Goal: Subscribe to service/newsletter

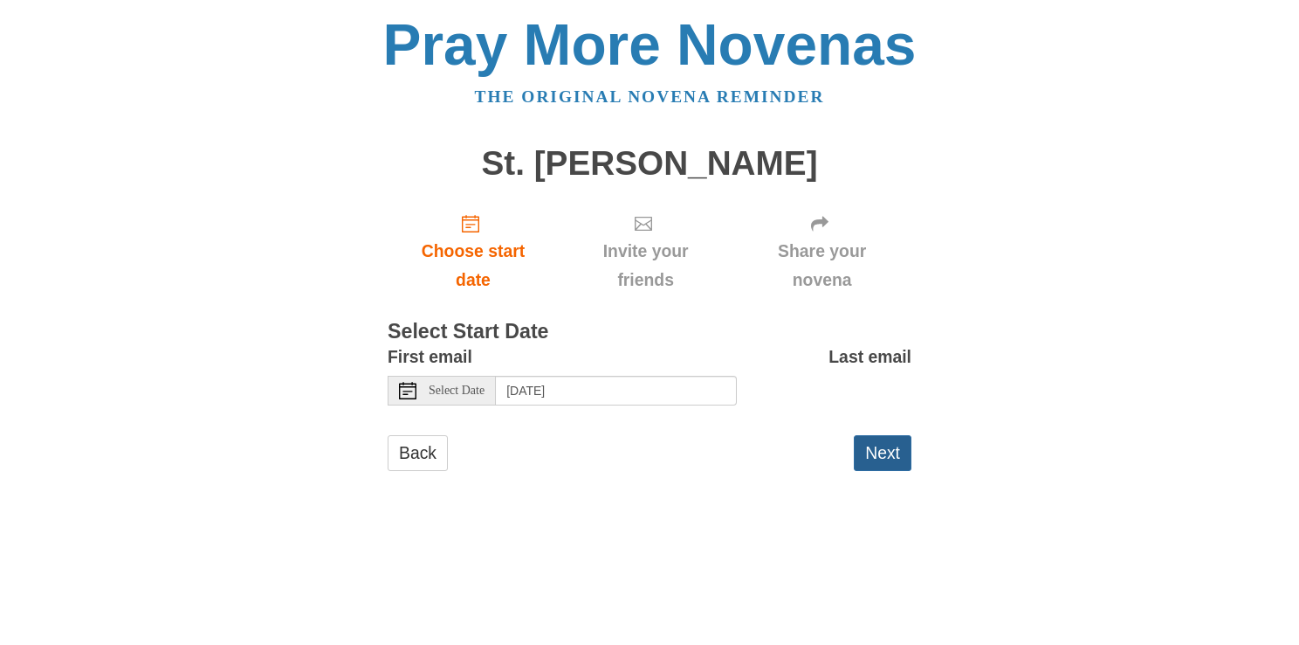
click at [893, 457] on button "Next" at bounding box center [883, 453] width 58 height 36
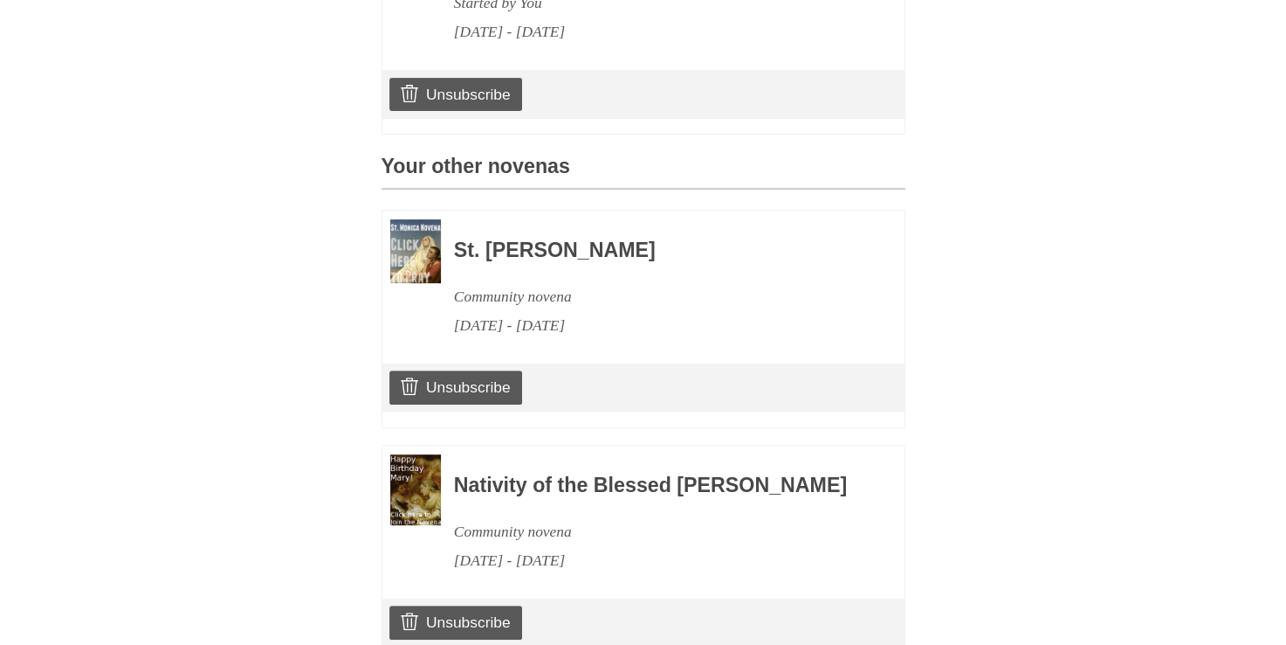
scroll to position [629, 0]
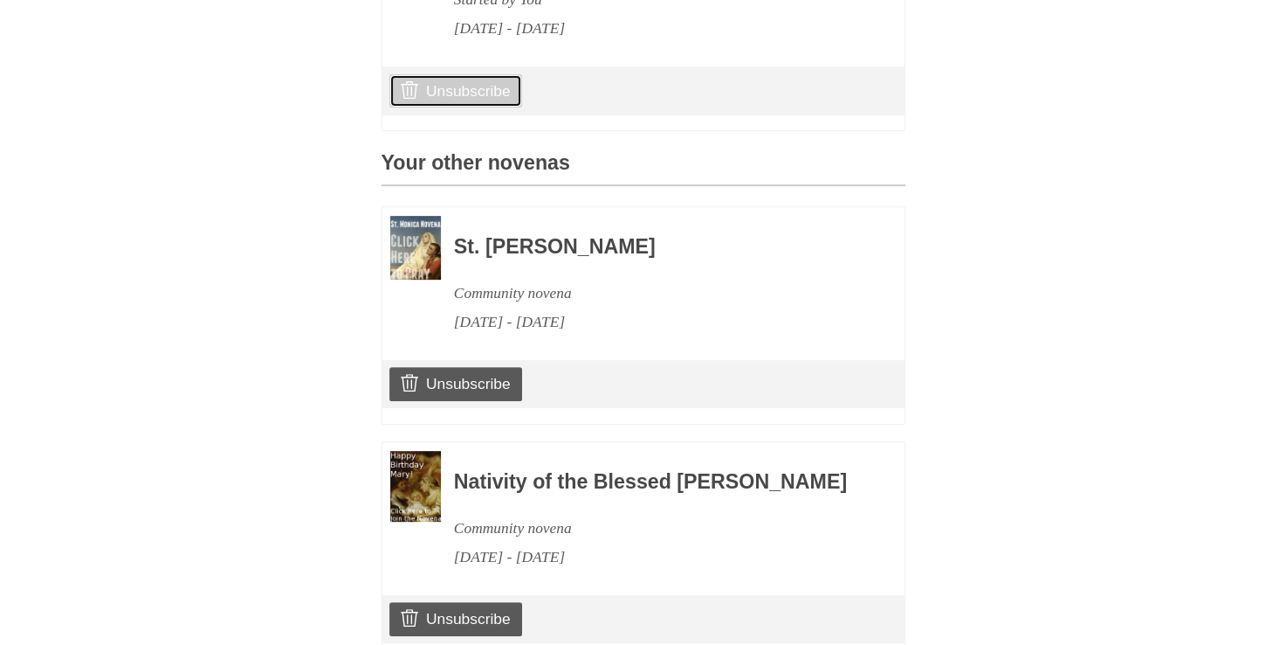
click at [431, 107] on link "Unsubscribe" at bounding box center [455, 90] width 132 height 33
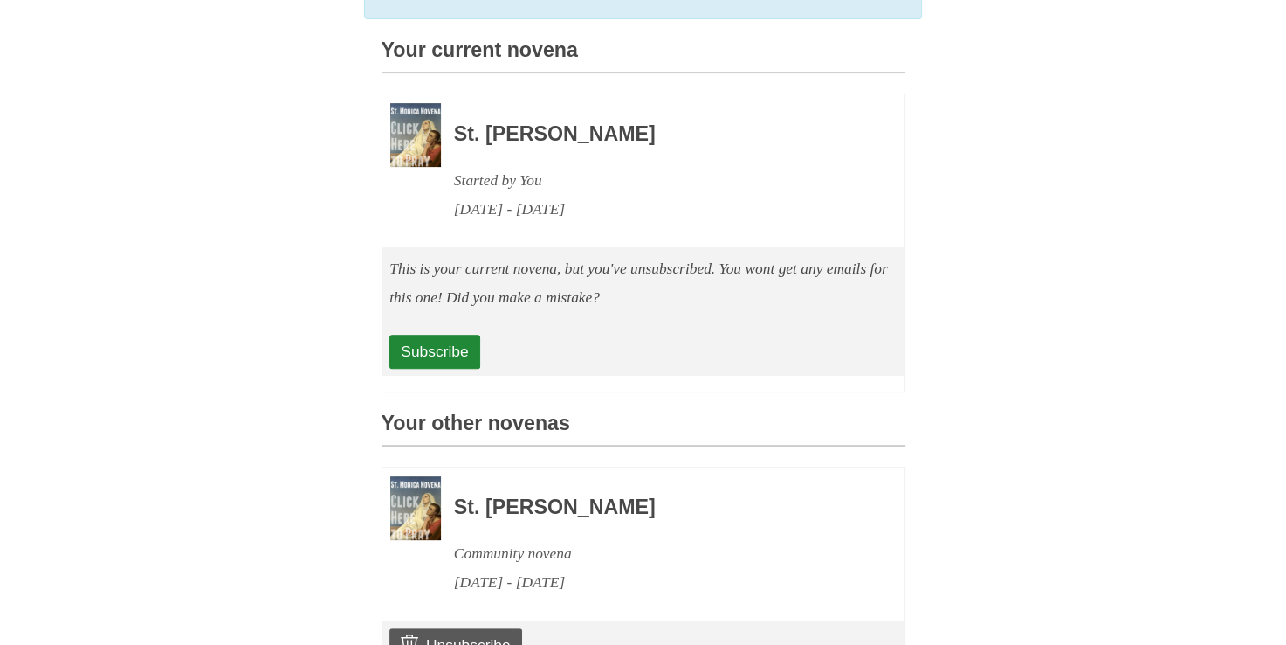
scroll to position [524, 0]
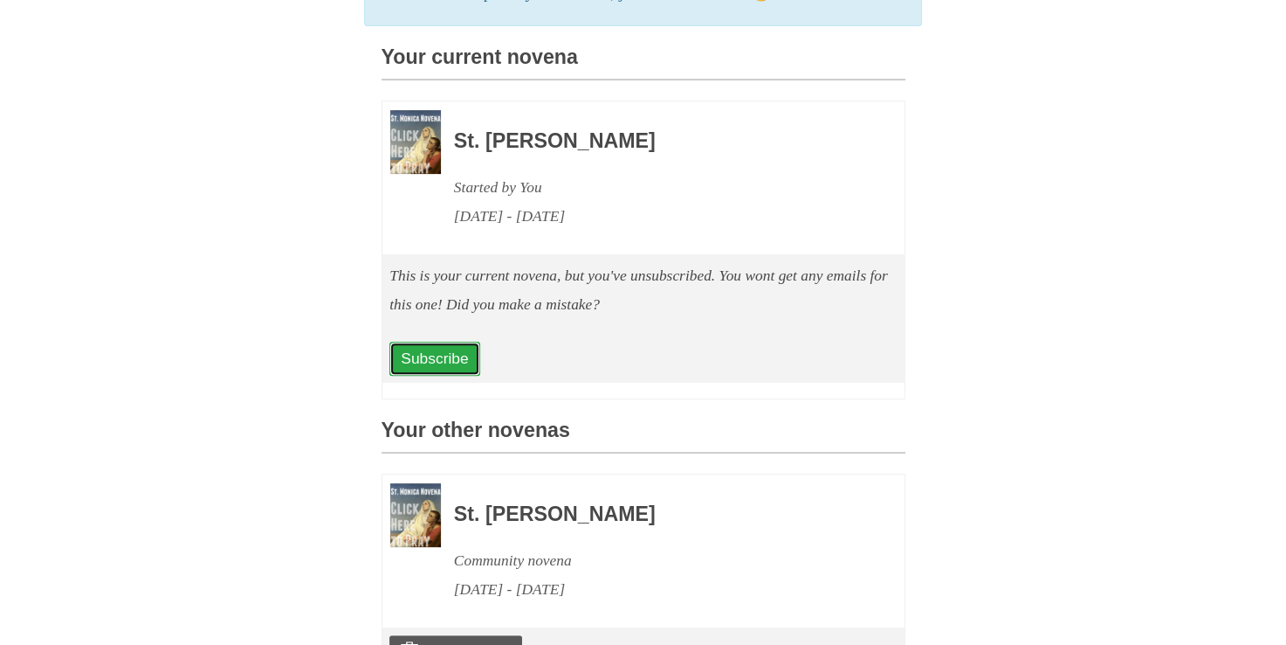
click at [420, 373] on link "Subscribe" at bounding box center [434, 357] width 90 height 33
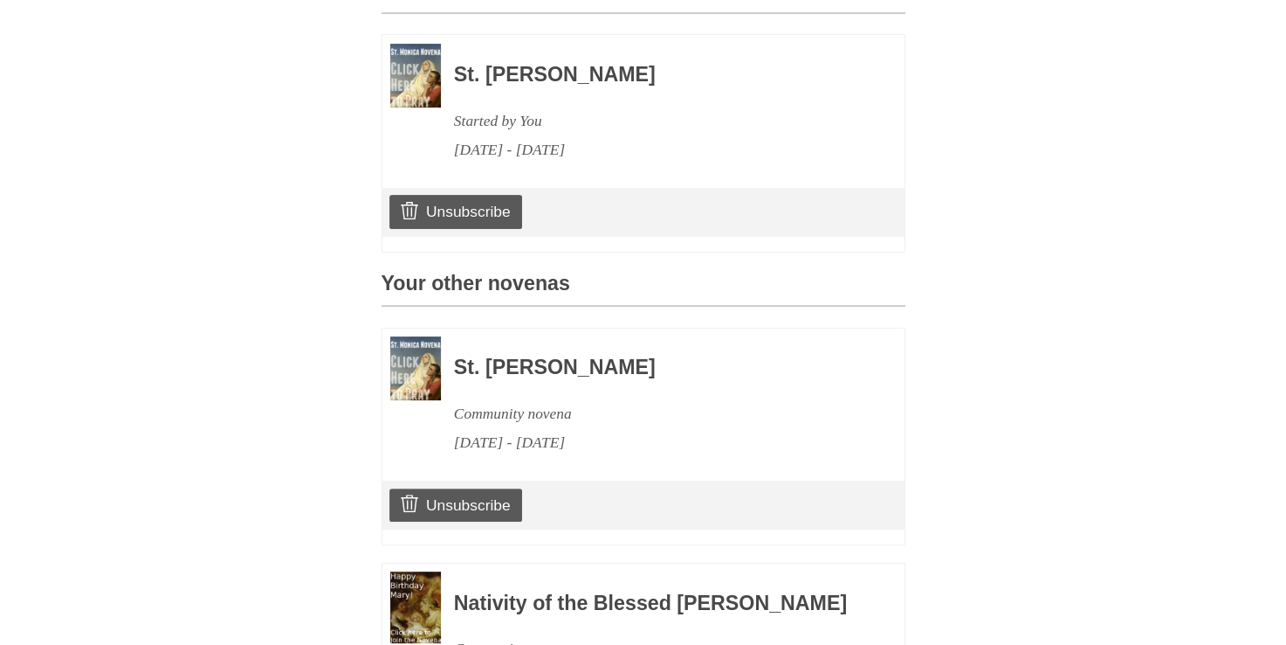
scroll to position [594, 0]
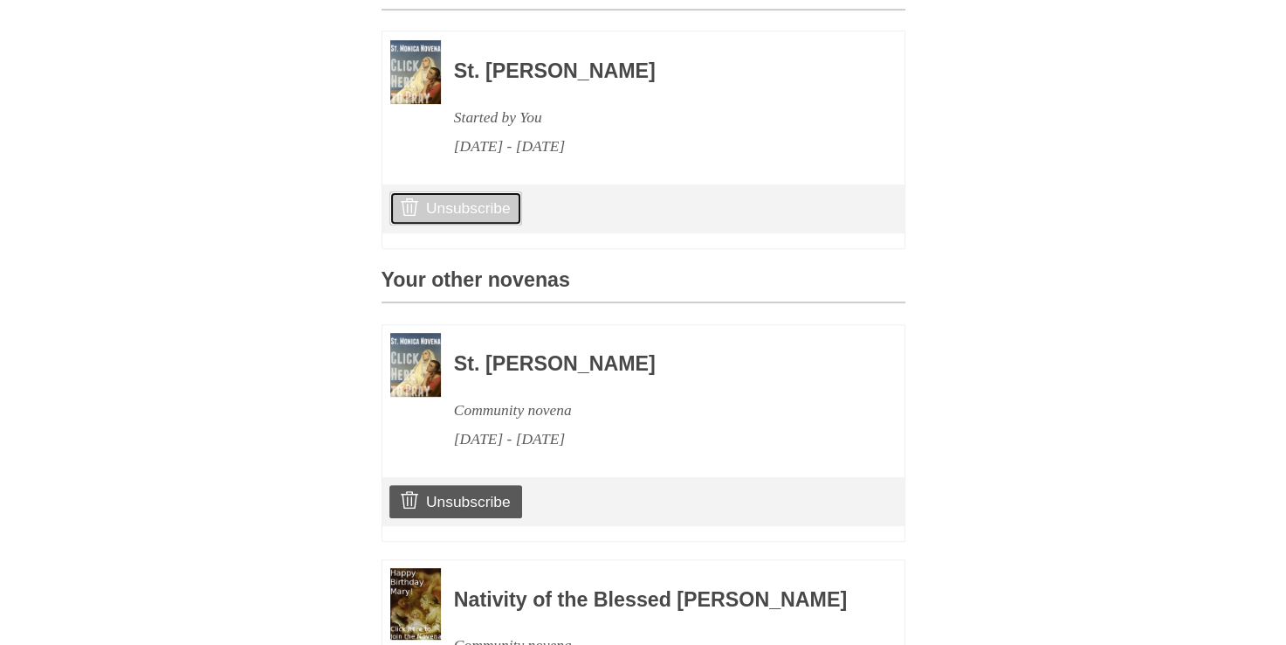
click at [468, 224] on link "Unsubscribe" at bounding box center [455, 207] width 132 height 33
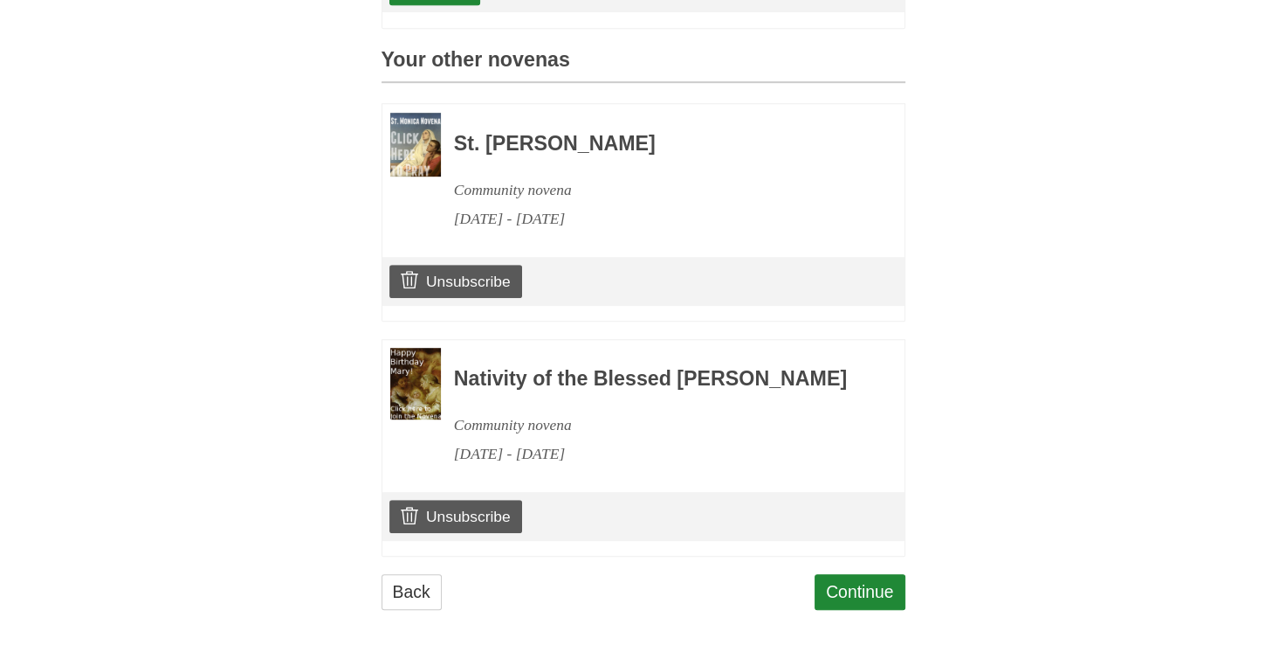
scroll to position [957, 0]
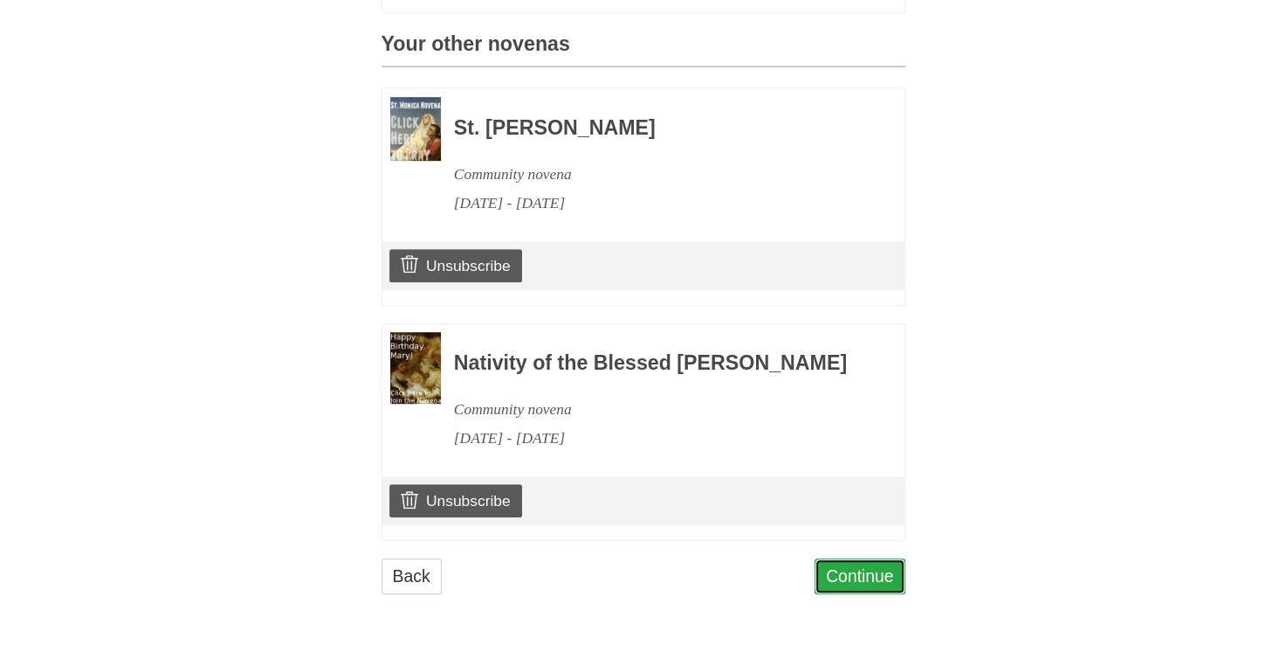
click at [824, 569] on link "Continue" at bounding box center [860, 576] width 91 height 36
